Goal: Transaction & Acquisition: Download file/media

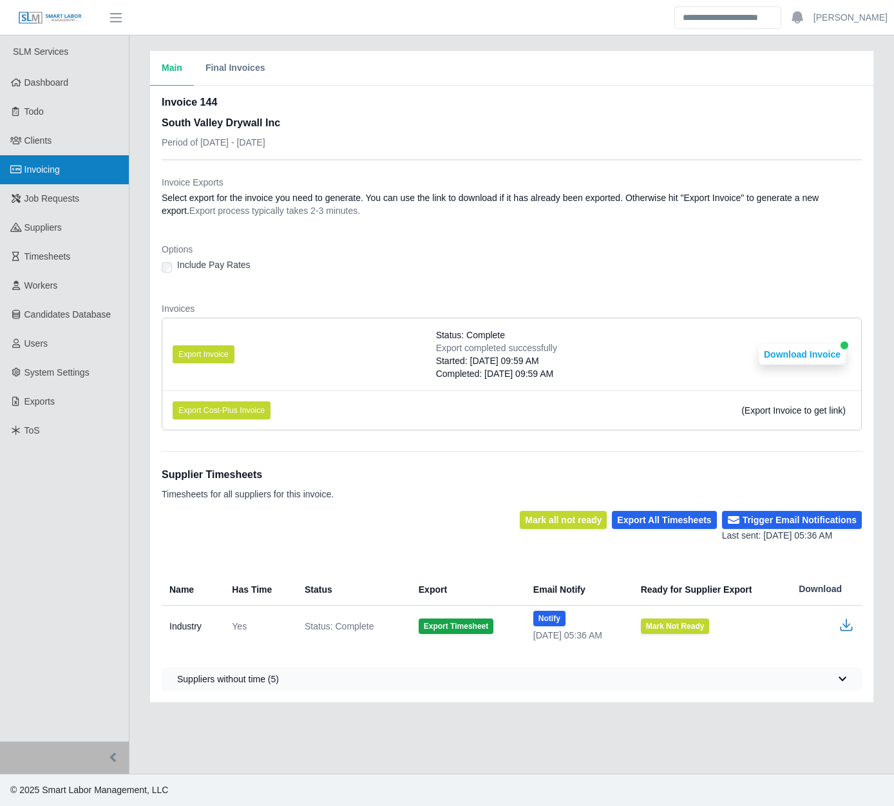
click at [92, 164] on link "Invoicing" at bounding box center [64, 169] width 129 height 29
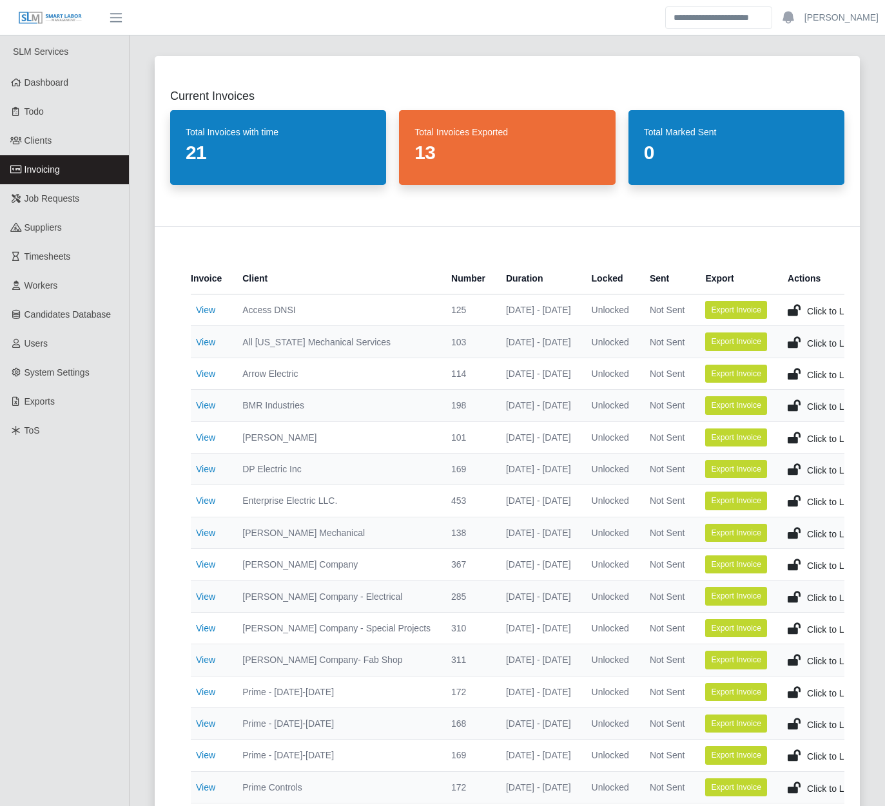
click at [146, 263] on div "Current Invoices Total Invoices with time 21 Total Invoices Exported 13 Total M…" at bounding box center [507, 517] width 736 height 952
click at [203, 474] on link "View" at bounding box center [205, 469] width 19 height 10
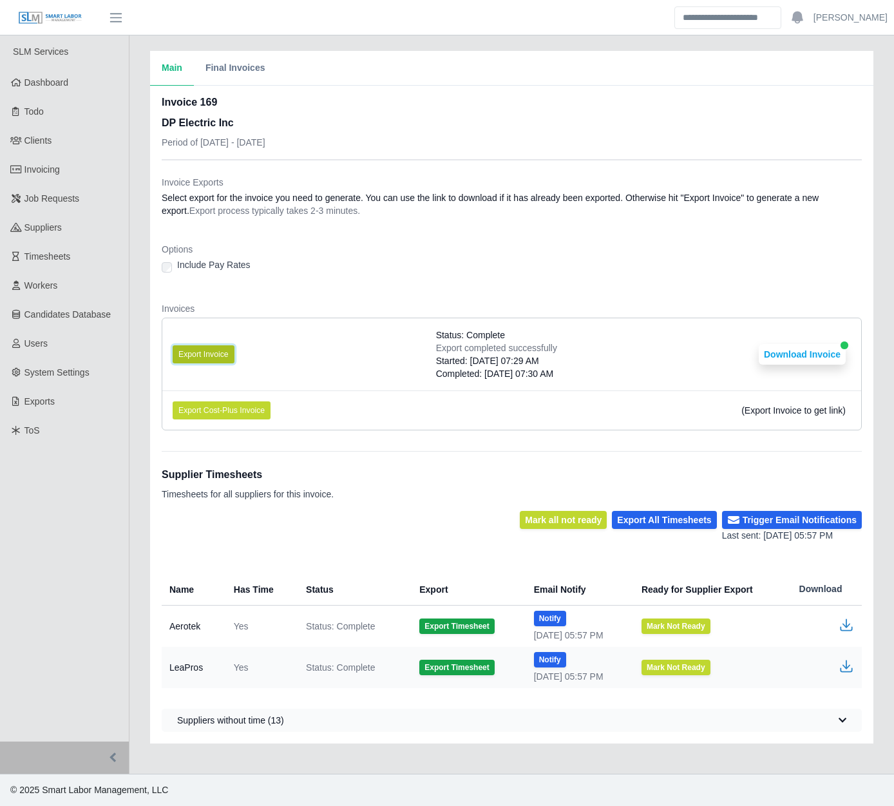
drag, startPoint x: 216, startPoint y: 353, endPoint x: 202, endPoint y: 353, distance: 14.8
click at [202, 353] on button "Export Invoice" at bounding box center [204, 354] width 62 height 18
click at [204, 348] on button "Export Invoice" at bounding box center [204, 354] width 62 height 18
click at [266, 356] on li "Export Invoice Status: Complete Export completed successfully Started: 08/12/20…" at bounding box center [511, 354] width 699 height 72
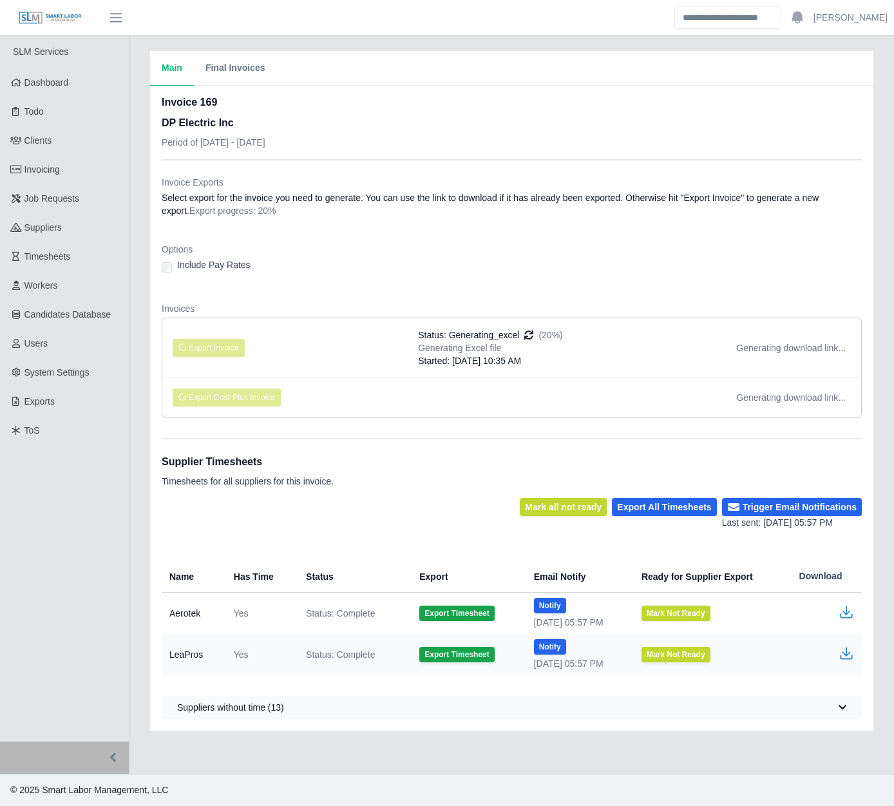
click at [347, 347] on li "Export Invoice Status: Generating_excel (20%) Generating Excel file Started: [D…" at bounding box center [511, 347] width 699 height 59
click at [353, 343] on li "Export Invoice Status: Generating_excel (20%) Generating Excel file Started: [D…" at bounding box center [511, 347] width 699 height 59
click at [352, 343] on li "Export Invoice Status: Generating_excel (20%) Generating Excel file Started: [D…" at bounding box center [511, 347] width 699 height 59
click at [352, 342] on li "Export Invoice Status: Generating_excel (20%) Generating Excel file Started: [D…" at bounding box center [511, 347] width 699 height 59
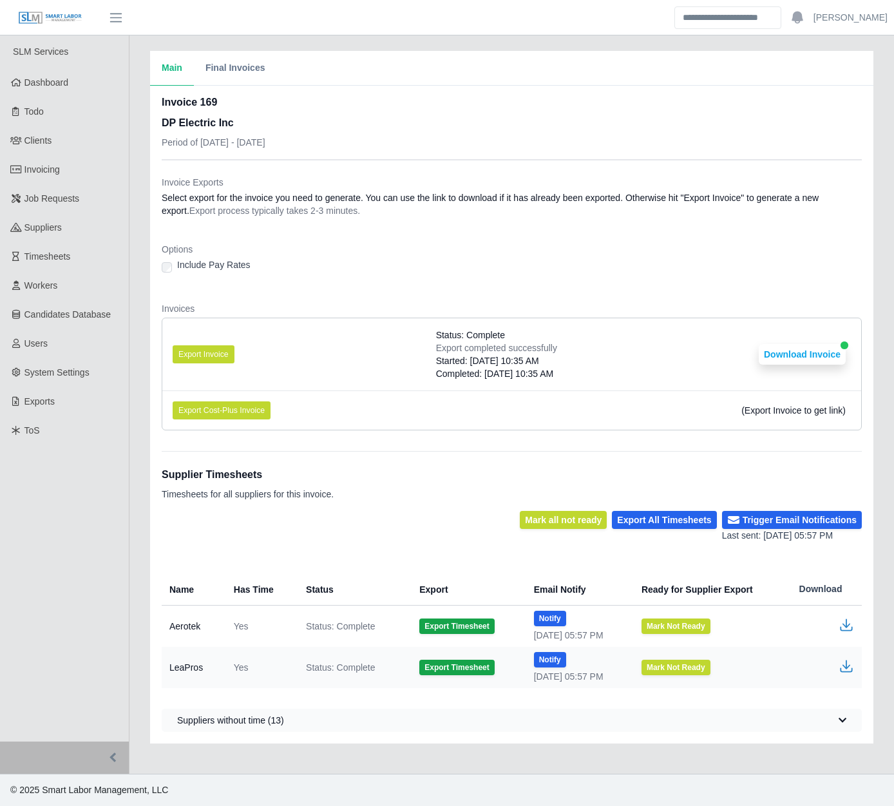
click at [358, 356] on li "Export Invoice Status: Complete Export completed successfully Started: [DATE] 1…" at bounding box center [511, 354] width 699 height 72
click at [358, 350] on li "Export Invoice Status: Complete Export completed successfully Started: 08/12/20…" at bounding box center [511, 354] width 699 height 72
click at [356, 351] on li "Export Invoice Status: Complete Export completed successfully Started: 08/12/20…" at bounding box center [511, 354] width 699 height 72
click at [781, 354] on button "Download Invoice" at bounding box center [802, 354] width 87 height 21
